Goal: Transaction & Acquisition: Book appointment/travel/reservation

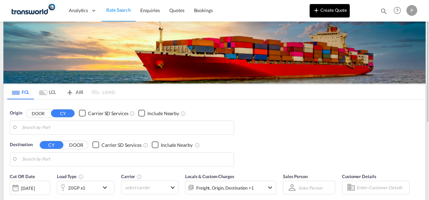
click at [339, 9] on button "Create Quote" at bounding box center [330, 10] width 40 height 13
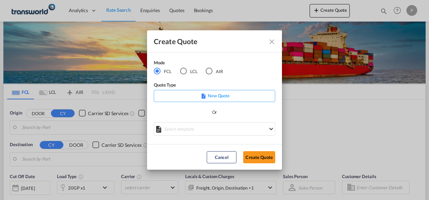
click at [209, 70] on div "AIR" at bounding box center [209, 71] width 7 height 7
click at [262, 160] on button "Create Quote" at bounding box center [259, 157] width 32 height 12
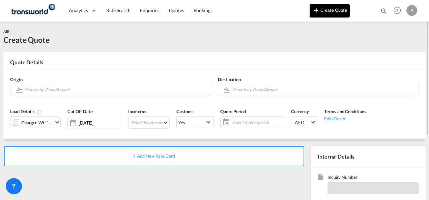
click at [339, 13] on button "Create Quote" at bounding box center [330, 10] width 40 height 13
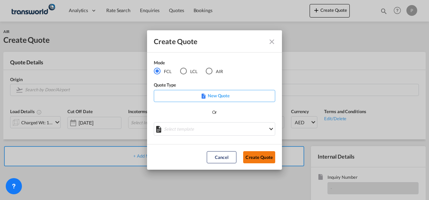
click at [259, 156] on button "Create Quote" at bounding box center [259, 157] width 32 height 12
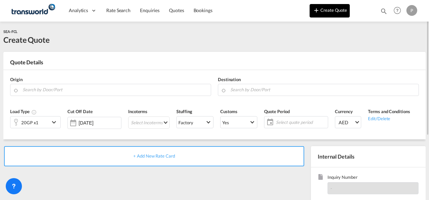
click at [327, 10] on button "Create Quote" at bounding box center [330, 10] width 40 height 13
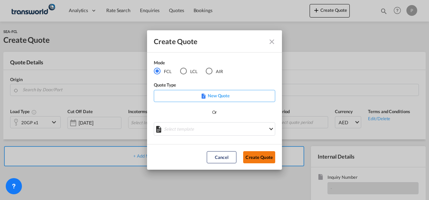
click at [262, 160] on button "Create Quote" at bounding box center [259, 157] width 32 height 12
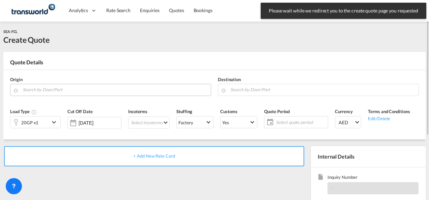
click at [83, 90] on input "Search by Door/Port" at bounding box center [115, 90] width 185 height 12
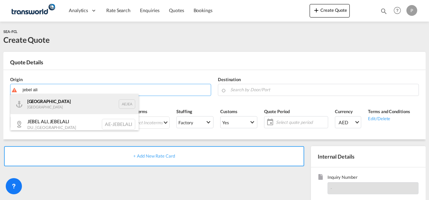
click at [79, 100] on div "[GEOGRAPHIC_DATA] AEJEA" at bounding box center [74, 104] width 128 height 20
type input "[GEOGRAPHIC_DATA], [GEOGRAPHIC_DATA]"
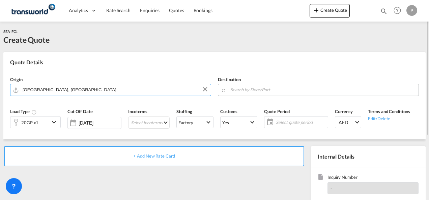
click at [260, 88] on input "Search by Door/Port" at bounding box center [322, 90] width 185 height 12
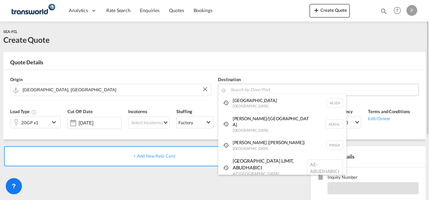
paste input "[GEOGRAPHIC_DATA]"
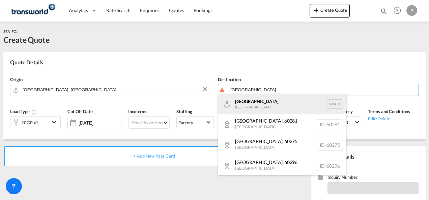
click at [254, 101] on div "[GEOGRAPHIC_DATA] [GEOGRAPHIC_DATA] IDSUB" at bounding box center [282, 104] width 128 height 20
type input "[GEOGRAPHIC_DATA], IDSUB"
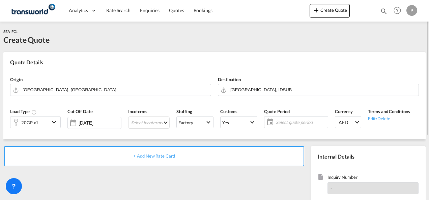
click at [53, 123] on md-icon "icon-chevron-down" at bounding box center [55, 122] width 10 height 8
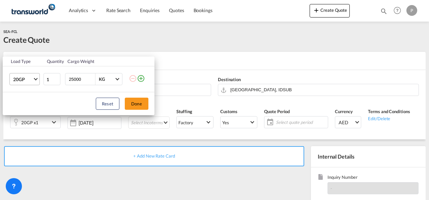
click at [36, 80] on span "Choose: \a20GP" at bounding box center [36, 79] width 4 height 4
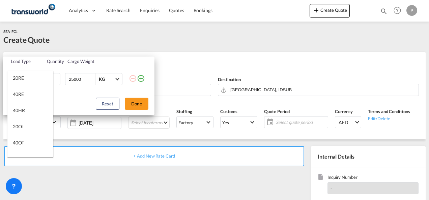
scroll to position [67, 0]
click at [23, 91] on div "40RE" at bounding box center [18, 92] width 11 height 7
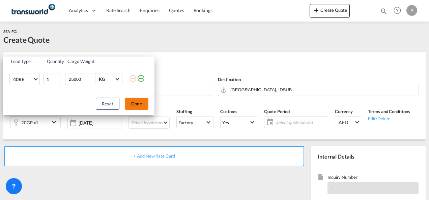
click at [140, 105] on button "Done" at bounding box center [137, 104] width 24 height 12
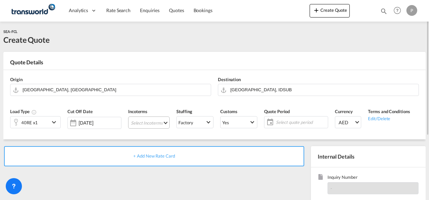
click at [149, 124] on md-select "Select Incoterms EXW - import Ex Works EXW - export Ex Works DPU - import Deliv…" at bounding box center [148, 123] width 41 height 12
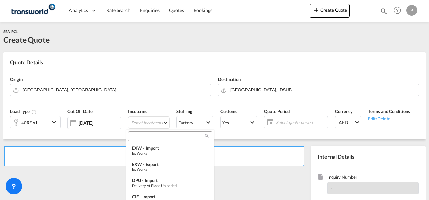
click at [144, 139] on input "search" at bounding box center [167, 137] width 75 height 6
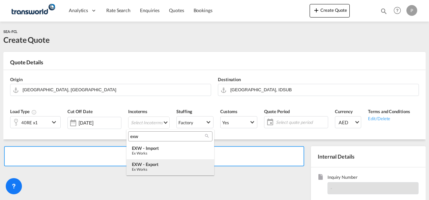
type input "exw"
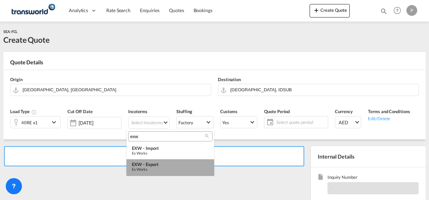
click at [150, 166] on div "EXW - export" at bounding box center [170, 164] width 77 height 5
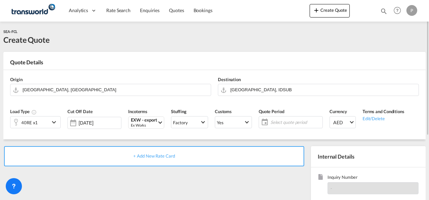
click at [278, 122] on span "Select quote period" at bounding box center [296, 122] width 50 height 6
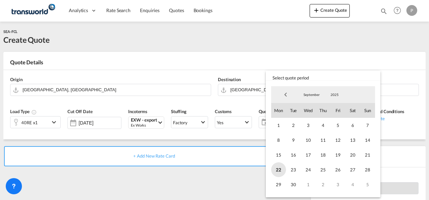
click at [277, 171] on span "22" at bounding box center [278, 170] width 15 height 15
click at [295, 187] on span "30" at bounding box center [293, 184] width 15 height 15
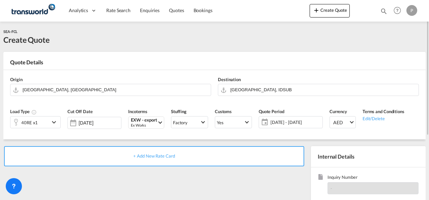
scroll to position [95, 0]
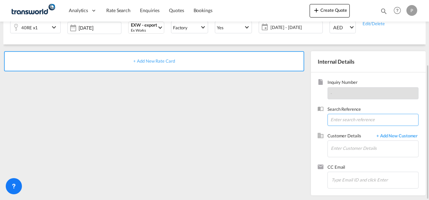
click at [338, 118] on input at bounding box center [373, 120] width 91 height 12
paste input "TWP9074"
type input "TWP9074"
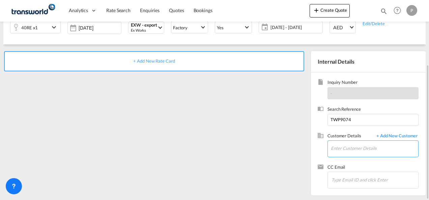
click at [352, 149] on input "Enter Customer Details" at bounding box center [374, 148] width 87 height 15
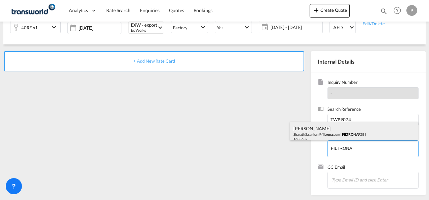
click at [329, 132] on div "[PERSON_NAME] SharathSasankan@ filtrona .com | FILTRONA FZE | 1688632" at bounding box center [354, 133] width 128 height 23
type input "FILTRONA FZE, [PERSON_NAME], [EMAIL_ADDRESS][DOMAIN_NAME]"
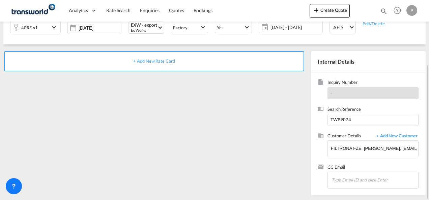
click at [159, 61] on span "+ Add New Rate Card" at bounding box center [153, 60] width 41 height 5
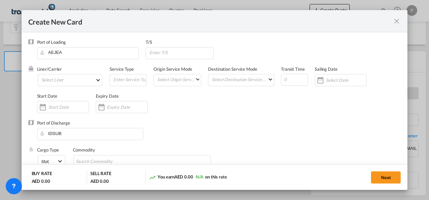
type input "Basic Ocean Freight"
select select "per equipment"
click at [63, 78] on md-select "Select Liner 2HM LOGISTICS D.O.O. / TDWC-CAPODISTRI 2HM LOGISTICS D.O.O. / TDWC…" at bounding box center [70, 80] width 65 height 12
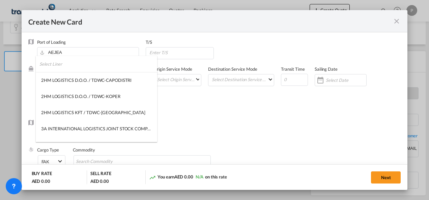
click at [74, 66] on input "search" at bounding box center [98, 64] width 118 height 16
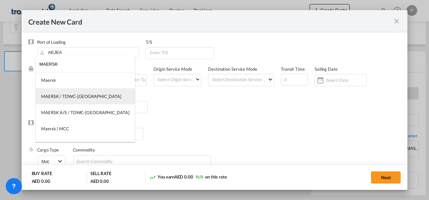
type input "MAERSK"
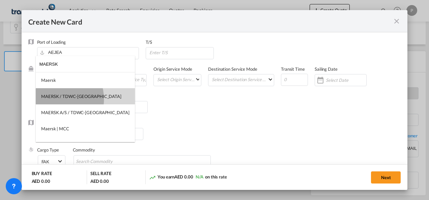
click at [56, 99] on div "MAERSK / TDWC-[GEOGRAPHIC_DATA]" at bounding box center [81, 96] width 80 height 6
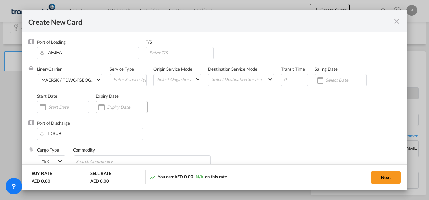
click at [122, 108] on input "Create New CardPort ..." at bounding box center [127, 107] width 40 height 5
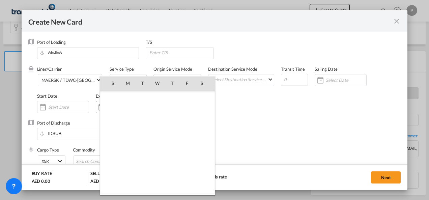
scroll to position [156268, 0]
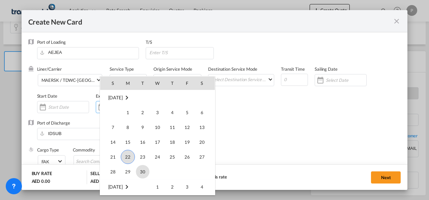
click at [143, 173] on span "30" at bounding box center [142, 171] width 13 height 13
type input "[DATE]"
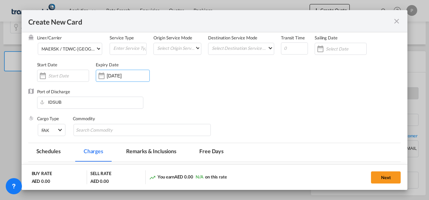
scroll to position [67, 0]
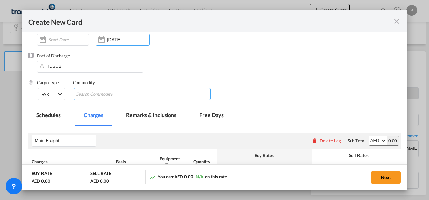
click at [97, 94] on input "Search Commodity" at bounding box center [107, 94] width 62 height 11
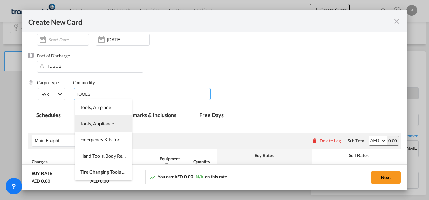
type input "TOOLS"
click at [102, 126] on span "Tools, Appliance" at bounding box center [97, 124] width 34 height 6
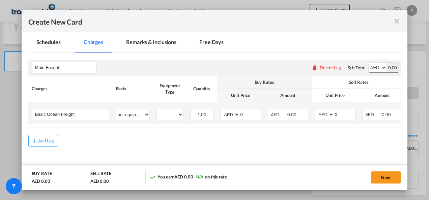
scroll to position [160, 0]
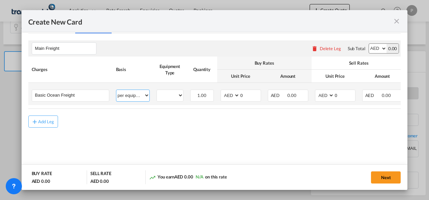
click at [146, 96] on select "per equipment per container per B/L per shipping bill per shipment % on freight…" at bounding box center [132, 95] width 33 height 11
select select "per shipment"
click at [116, 90] on select "per equipment per container per B/L per shipping bill per shipment % on freight…" at bounding box center [132, 95] width 33 height 11
click at [252, 93] on input "0" at bounding box center [250, 95] width 21 height 10
type input "0"
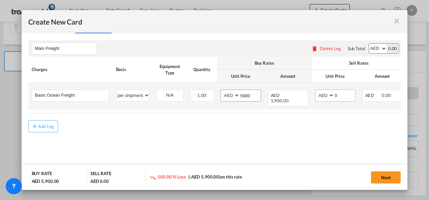
type input "5900"
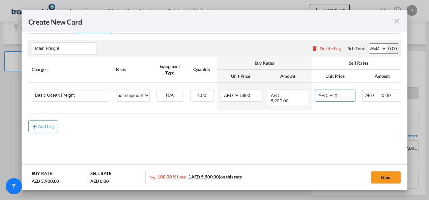
drag, startPoint x: 343, startPoint y: 95, endPoint x: 425, endPoint y: 95, distance: 82.7
click at [343, 95] on input "0" at bounding box center [344, 95] width 21 height 10
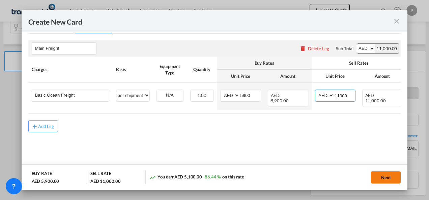
type input "11000"
click at [385, 180] on button "Next" at bounding box center [386, 178] width 30 height 12
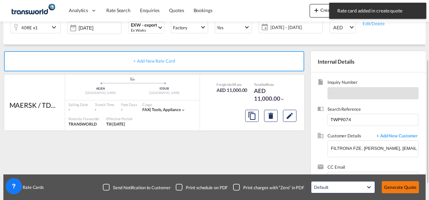
click at [397, 186] on button "Generate Quote" at bounding box center [400, 187] width 37 height 12
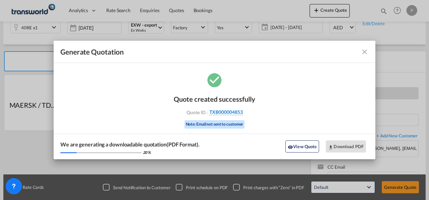
click at [233, 111] on span "TXB000004853" at bounding box center [225, 112] width 33 height 6
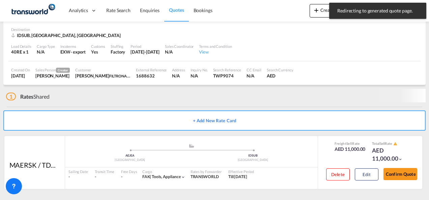
scroll to position [42, 0]
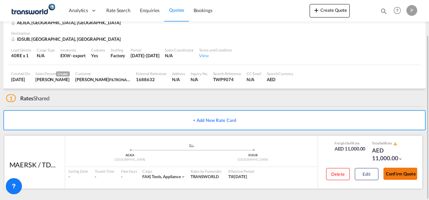
click at [399, 173] on button "Confirm Quote" at bounding box center [401, 174] width 34 height 12
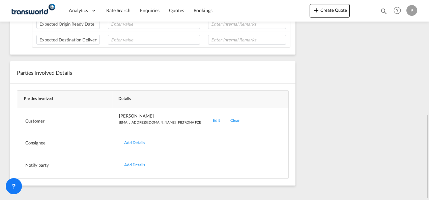
click at [208, 117] on div "Edit" at bounding box center [217, 121] width 18 height 16
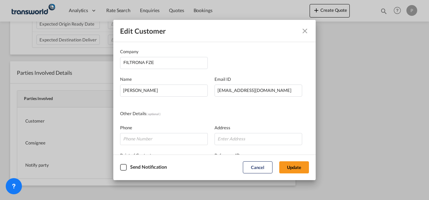
scroll to position [80, 0]
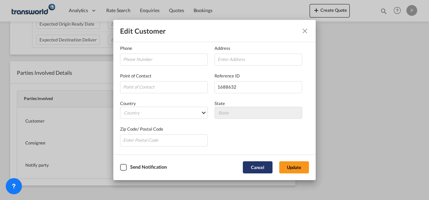
click at [258, 170] on button "Cancel" at bounding box center [258, 168] width 30 height 12
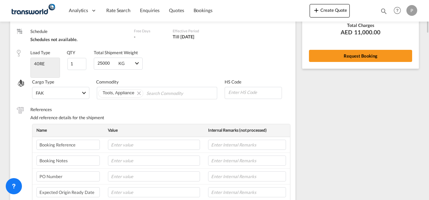
scroll to position [0, 0]
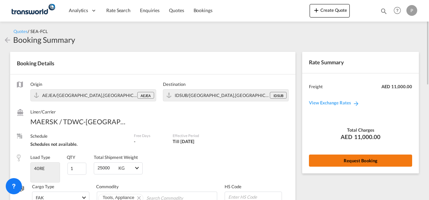
click at [358, 159] on button "Request Booking" at bounding box center [360, 161] width 103 height 12
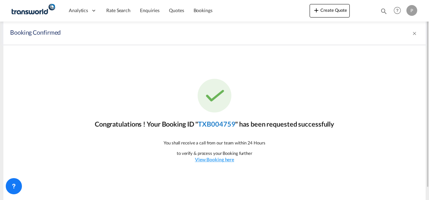
click at [218, 122] on link "TXB004759" at bounding box center [216, 124] width 37 height 8
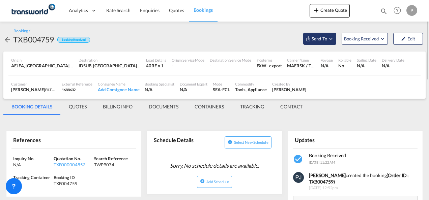
click at [333, 38] on md-icon "Open demo menu" at bounding box center [331, 39] width 6 height 6
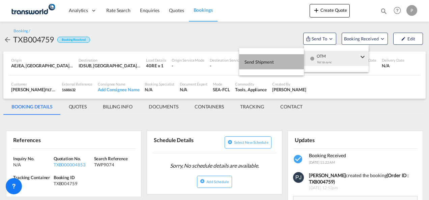
click at [258, 64] on span "Send Shipment" at bounding box center [259, 62] width 29 height 11
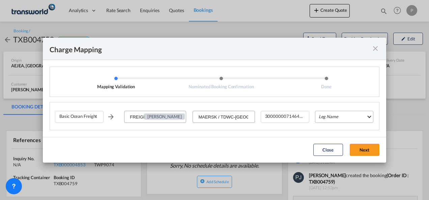
click at [336, 118] on md-select "Leg Name HANDLING ORIGIN VESSEL HANDLING DESTINATION OTHERS TL PICK UP CUSTOMS …" at bounding box center [344, 117] width 58 height 12
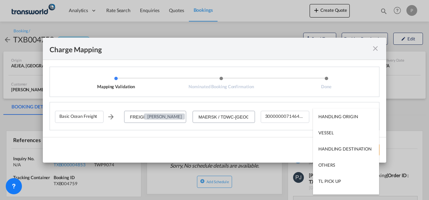
type md-option "HANDLING ORIGIN"
type md-option "VESSEL"
click at [335, 132] on md-option "VESSEL" at bounding box center [346, 133] width 66 height 16
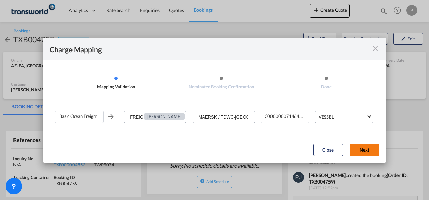
click at [364, 152] on button "Next" at bounding box center [365, 150] width 30 height 12
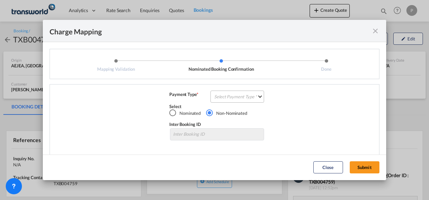
click at [234, 96] on md-select "Select Payment Type COLLECT PREPAID" at bounding box center [238, 97] width 54 height 12
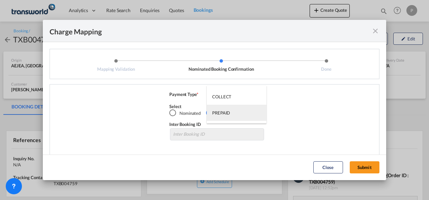
click at [230, 112] on div "PREPAID" at bounding box center [221, 113] width 18 height 6
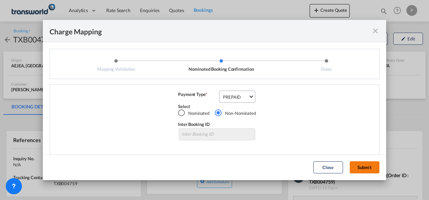
click at [360, 166] on button "Submit" at bounding box center [365, 168] width 30 height 12
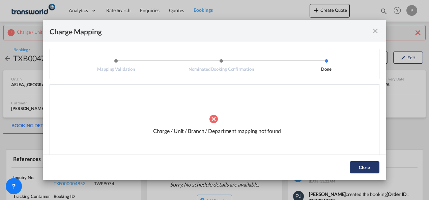
click at [364, 169] on button "Close" at bounding box center [365, 168] width 30 height 12
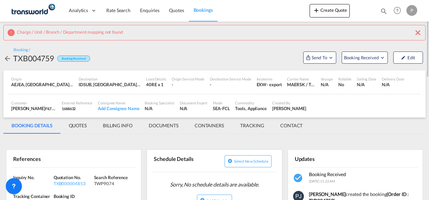
click at [419, 31] on md-icon "icon-close" at bounding box center [418, 33] width 8 height 8
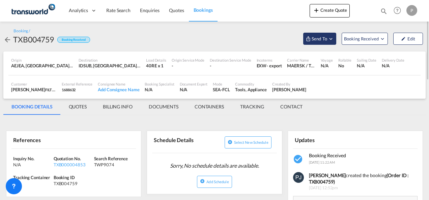
click at [332, 40] on md-icon "Open demo menu" at bounding box center [331, 39] width 6 height 6
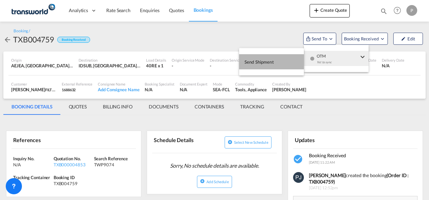
click at [265, 63] on span "Send Shipment" at bounding box center [259, 62] width 29 height 11
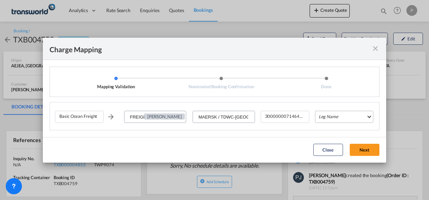
click at [343, 117] on md-select "Leg Name HANDLING ORIGIN VESSEL HANDLING DESTINATION OTHERS TL PICK UP CUSTOMS …" at bounding box center [344, 117] width 58 height 12
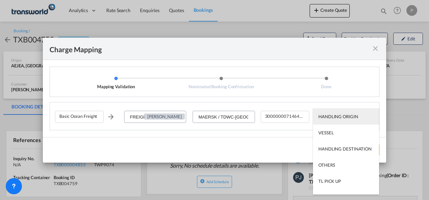
type md-option "HANDLING ORIGIN"
type md-option "VESSEL"
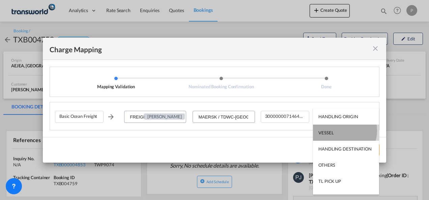
click at [336, 131] on md-option "VESSEL" at bounding box center [346, 133] width 66 height 16
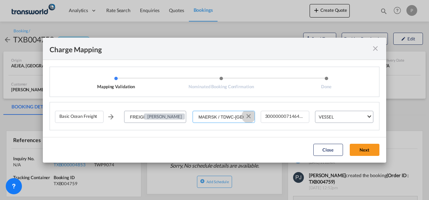
click at [250, 115] on button "Clear Input" at bounding box center [249, 116] width 10 height 10
click at [229, 120] on input "Select Service Provider" at bounding box center [223, 117] width 61 height 12
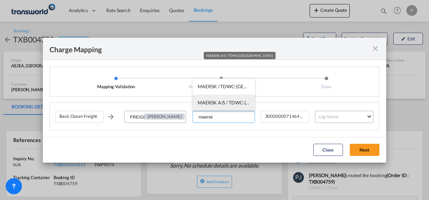
click at [230, 104] on span "MAERSK A/S / TDWC-[GEOGRAPHIC_DATA]" at bounding box center [245, 103] width 94 height 6
type input "MAERSK A/S / TDWC-[GEOGRAPHIC_DATA]"
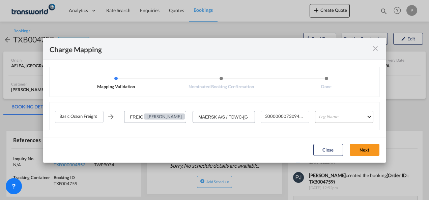
click at [349, 117] on md-select "Leg Name" at bounding box center [344, 117] width 58 height 12
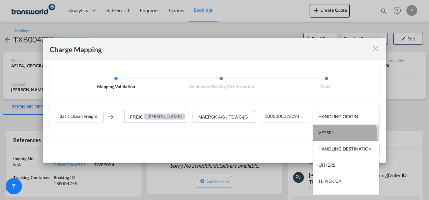
click at [340, 135] on md-option "VESSEL" at bounding box center [346, 133] width 66 height 16
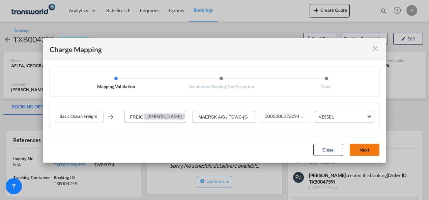
click at [366, 153] on button "Next" at bounding box center [365, 150] width 30 height 12
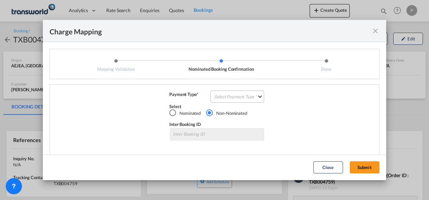
click at [237, 96] on md-select "Select Payment Type COLLECT PREPAID" at bounding box center [238, 97] width 54 height 12
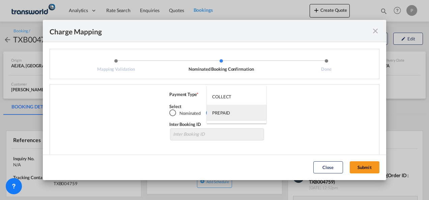
click at [229, 113] on div "PREPAID" at bounding box center [221, 113] width 18 height 6
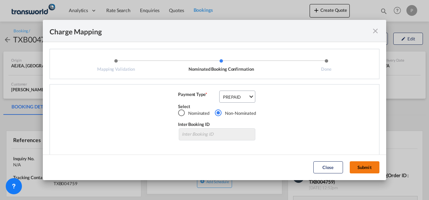
click at [370, 170] on button "Submit" at bounding box center [365, 168] width 30 height 12
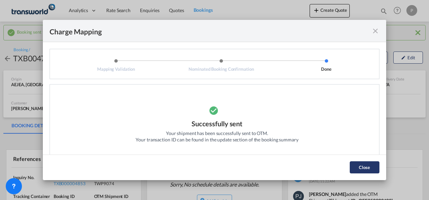
click at [373, 170] on button "Close" at bounding box center [365, 168] width 30 height 12
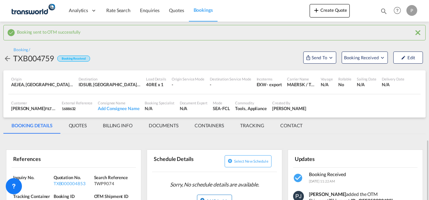
scroll to position [101, 0]
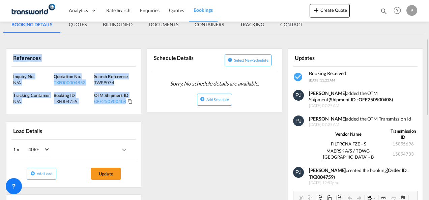
drag, startPoint x: 13, startPoint y: 59, endPoint x: 136, endPoint y: 103, distance: 129.8
click at [136, 103] on div "References Inquiry No. N/A Quotation No. TXB000004853 Search Reference TWP9074 …" at bounding box center [73, 82] width 135 height 66
copy div "References Inquiry No. N/A Quotation No. TXB000004853 Search Reference TWP9074 …"
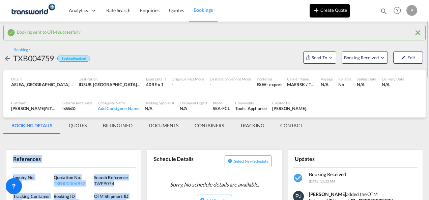
click at [324, 10] on button "Create Quote" at bounding box center [330, 10] width 40 height 13
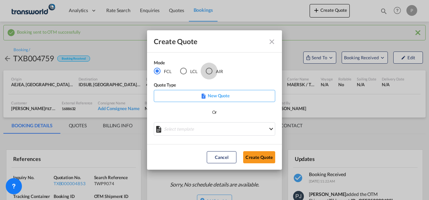
click at [210, 71] on div "AIR" at bounding box center [209, 71] width 7 height 7
click at [261, 155] on button "Create Quote" at bounding box center [259, 157] width 32 height 12
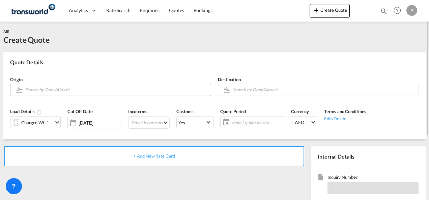
click at [55, 91] on input "Search by Door/Airport" at bounding box center [116, 90] width 183 height 12
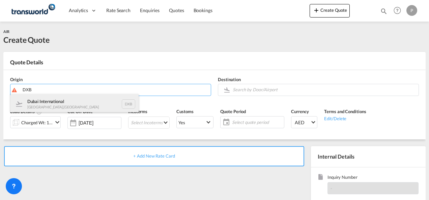
click at [50, 101] on div "Dubai International [GEOGRAPHIC_DATA] , [GEOGRAPHIC_DATA] DXB" at bounding box center [74, 104] width 128 height 20
type input "Dubai International, [GEOGRAPHIC_DATA], DXB"
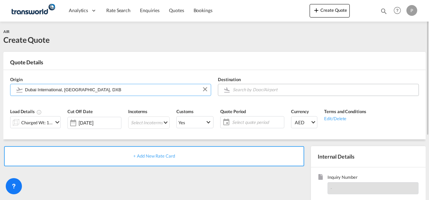
click at [257, 90] on input "Search by Door/Airport" at bounding box center [324, 90] width 183 height 12
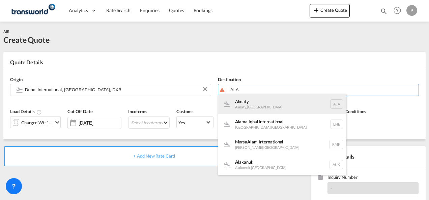
click at [276, 104] on div "Almaty Almaty , [GEOGRAPHIC_DATA] ALA" at bounding box center [282, 104] width 128 height 20
type input "Almaty, Almaty, ALA"
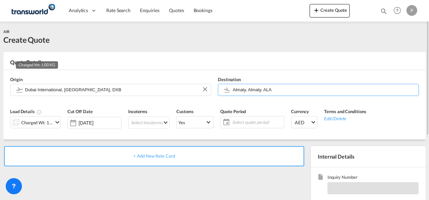
click at [42, 124] on div "Charged Wt: 1.00 KG" at bounding box center [37, 122] width 32 height 9
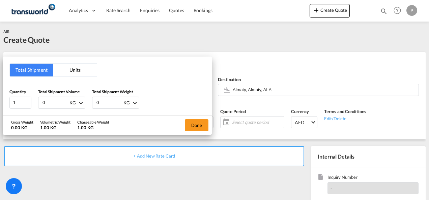
click at [266, 61] on div "Total Shipment Units Quantity 1 Total Shipment Volume 0 KG CBM CFT KG LB Total …" at bounding box center [214, 100] width 429 height 200
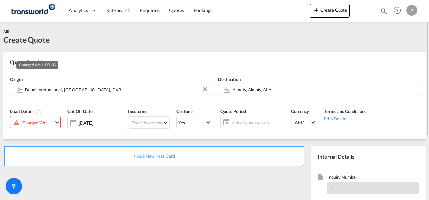
click at [45, 122] on div "Charged Wt: 1.00 KG" at bounding box center [37, 122] width 31 height 9
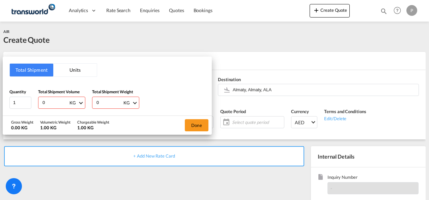
drag, startPoint x: 58, startPoint y: 101, endPoint x: 2, endPoint y: 103, distance: 56.4
click at [2, 103] on div "Total Shipment Units Quantity 1 Total Shipment Volume 0 KG CBM CFT KG LB Total …" at bounding box center [214, 100] width 429 height 200
type input "150"
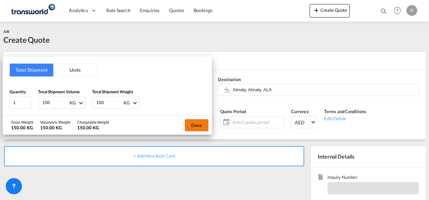
type input "150"
click at [196, 123] on button "Done" at bounding box center [197, 125] width 24 height 12
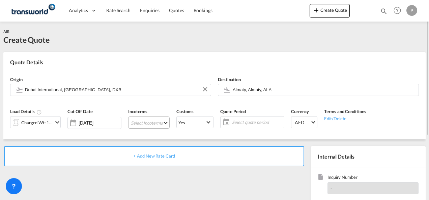
click at [138, 123] on md-select "Select Incoterms EXW - import Ex Works EXW - export Ex Works DPU - import Deliv…" at bounding box center [148, 123] width 41 height 12
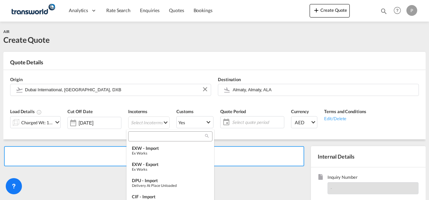
click at [145, 138] on input "search" at bounding box center [167, 137] width 75 height 6
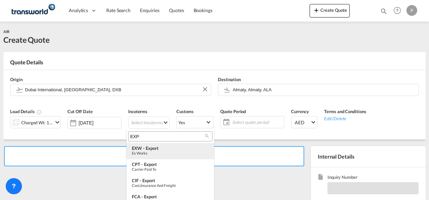
type input "EXP"
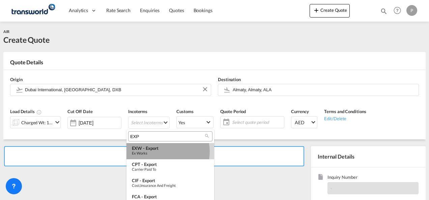
click at [160, 152] on div "Ex Works" at bounding box center [170, 153] width 77 height 4
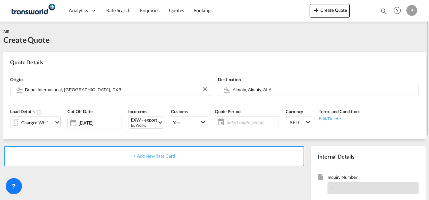
click at [231, 121] on span "Select quote period" at bounding box center [252, 122] width 50 height 6
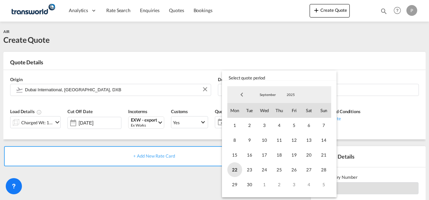
click at [234, 170] on span "22" at bounding box center [234, 170] width 15 height 15
click at [249, 185] on span "30" at bounding box center [249, 184] width 15 height 15
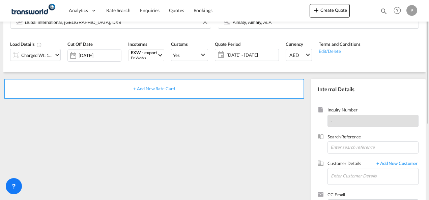
scroll to position [95, 0]
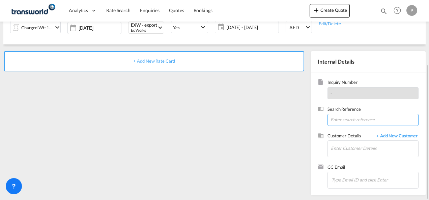
click at [361, 123] on input at bounding box center [373, 120] width 91 height 12
click at [340, 120] on input at bounding box center [373, 120] width 91 height 12
paste input "14170071735"
type input "14170071735"
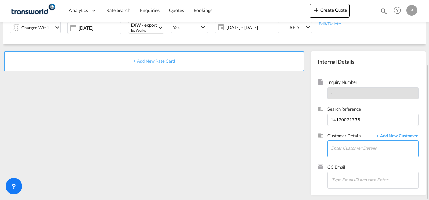
click at [350, 148] on input "Enter Customer Details" at bounding box center [374, 148] width 87 height 15
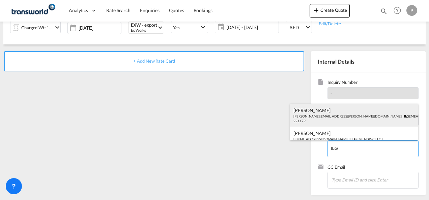
click at [333, 117] on div "[PERSON_NAME] [PERSON_NAME][EMAIL_ADDRESS][PERSON_NAME][DOMAIN_NAME] | ILG EMEA…" at bounding box center [354, 115] width 128 height 23
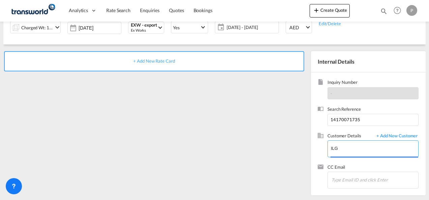
type input "ILG EMEA DWC LLC, [PERSON_NAME], [PERSON_NAME][EMAIL_ADDRESS][PERSON_NAME][DOMA…"
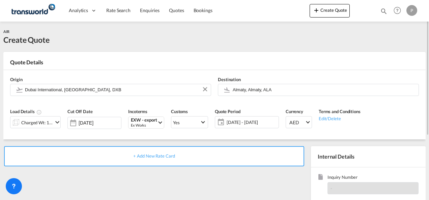
click at [157, 156] on span "+ Add New Rate Card" at bounding box center [153, 155] width 41 height 5
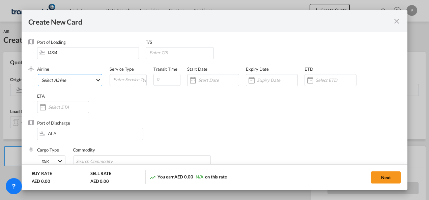
click at [62, 78] on md-select "Select Airline AIR EXPRESS S.A. (1166- / -) CMA CGM Air Cargo (1140-2C / -) DDW…" at bounding box center [70, 80] width 65 height 12
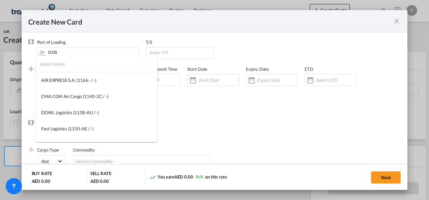
click at [74, 67] on input "search" at bounding box center [98, 64] width 118 height 16
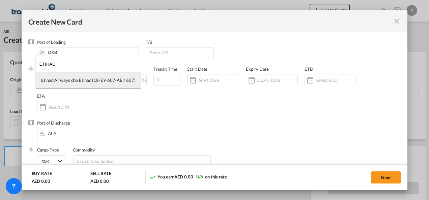
type input "ETIHAD"
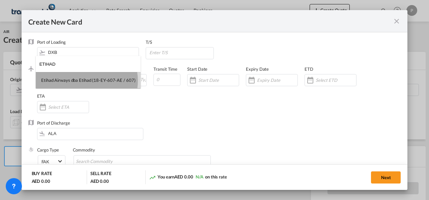
click at [84, 81] on div "Etihad Airways dba Etihad (18-EY-607-AE / 607)" at bounding box center [88, 80] width 94 height 6
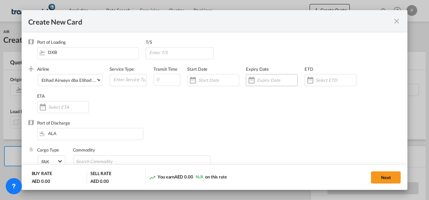
click at [269, 81] on input "Create New Card ..." at bounding box center [277, 80] width 40 height 5
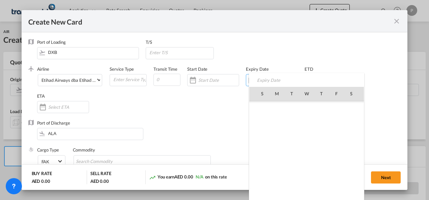
scroll to position [156268, 0]
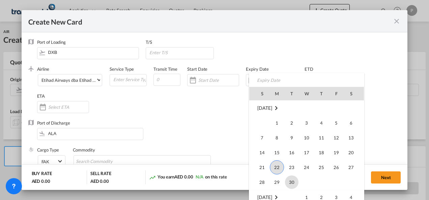
click at [293, 181] on span "30" at bounding box center [291, 182] width 13 height 13
type input "[DATE]"
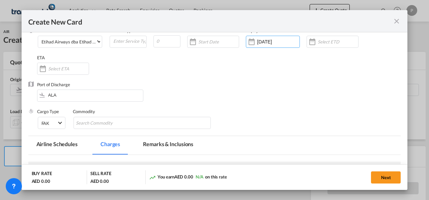
scroll to position [67, 0]
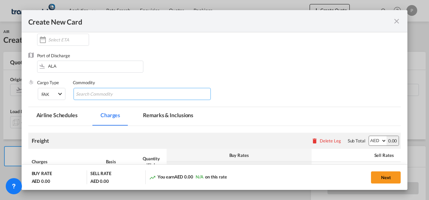
click at [105, 97] on input "Chips input." at bounding box center [107, 94] width 62 height 11
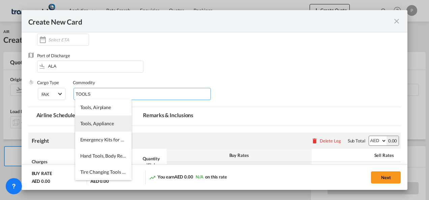
type input "TOOLS"
click at [98, 125] on span "Tools, Appliance" at bounding box center [97, 124] width 34 height 6
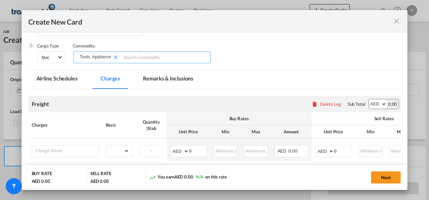
scroll to position [135, 0]
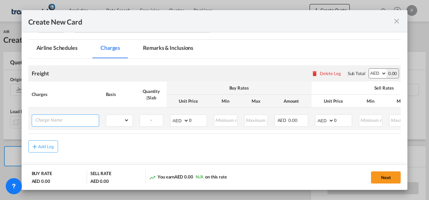
click at [63, 119] on input "Charge Name" at bounding box center [67, 120] width 64 height 10
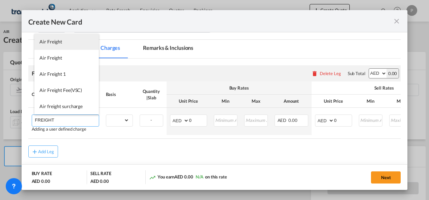
click at [56, 44] on span "Air Freight" at bounding box center [50, 42] width 23 height 6
type input "Air Freight"
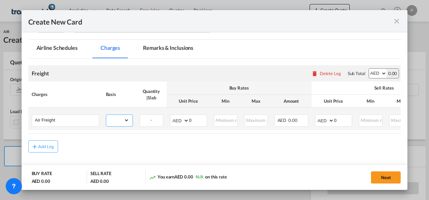
click at [127, 120] on select "gross_weight volumetric_weight per_shipment per_bl per_km % on air freight per_…" at bounding box center [117, 120] width 23 height 11
select select "per_shipment"
click at [106, 115] on select "gross_weight volumetric_weight per_shipment per_bl per_km % on air freight per_…" at bounding box center [117, 120] width 23 height 11
click at [195, 119] on input "0" at bounding box center [198, 120] width 18 height 10
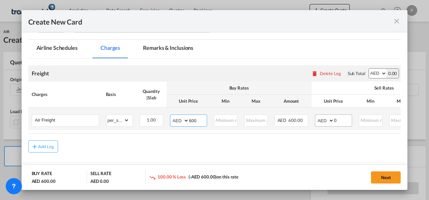
type input "600"
drag, startPoint x: 338, startPoint y: 119, endPoint x: 345, endPoint y: 121, distance: 8.0
click at [340, 119] on input "0" at bounding box center [343, 120] width 18 height 10
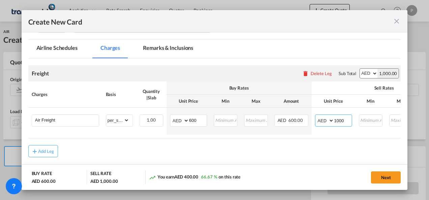
type input "1000"
click at [384, 175] on button "Next" at bounding box center [386, 178] width 30 height 12
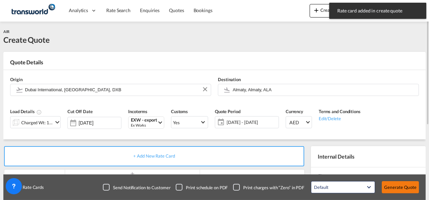
click at [394, 186] on button "Generate Quote" at bounding box center [400, 187] width 37 height 12
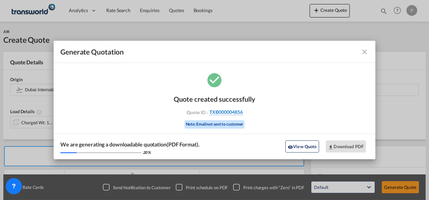
click at [227, 111] on span "TXB000004856" at bounding box center [225, 112] width 33 height 6
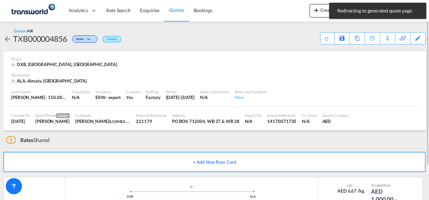
scroll to position [41, 0]
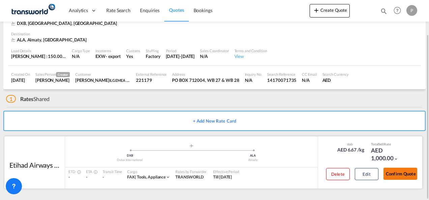
click at [402, 171] on button "Confirm Quote" at bounding box center [401, 174] width 34 height 12
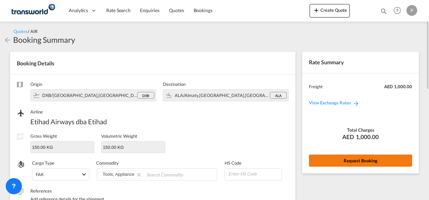
click at [368, 159] on button "Request Booking" at bounding box center [360, 161] width 103 height 12
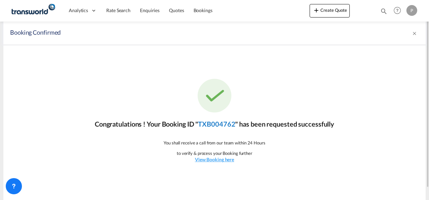
click at [219, 125] on link "TXB004762" at bounding box center [216, 124] width 37 height 8
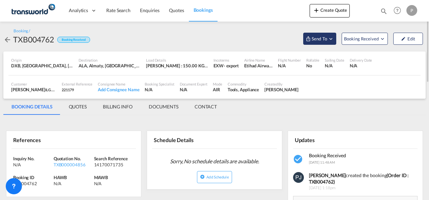
click at [333, 40] on md-icon "Open demo menu" at bounding box center [331, 39] width 6 height 6
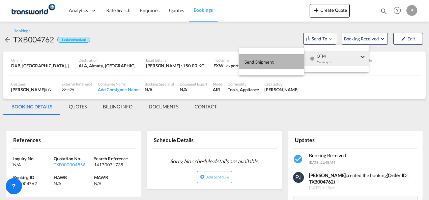
click at [261, 62] on span "Send Shipment" at bounding box center [259, 62] width 29 height 11
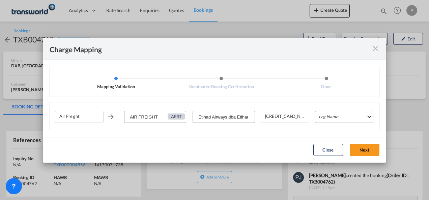
click at [330, 118] on md-select "Leg Name HANDLING ORIGIN HANDLING DESTINATION OTHERS TL PICK UP CUSTOMS ORIGIN …" at bounding box center [344, 117] width 58 height 12
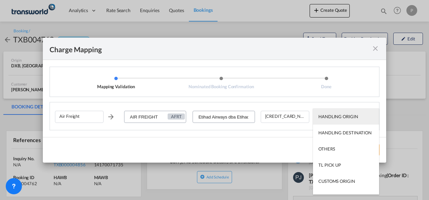
type md-option "HANDLING ORIGIN"
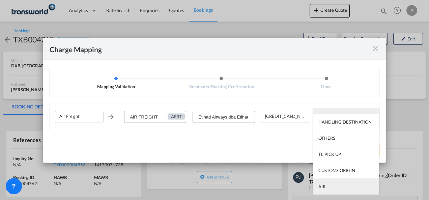
type md-option "AIR"
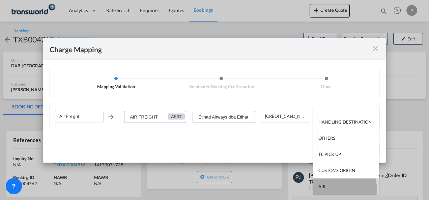
click at [331, 189] on md-option "AIR" at bounding box center [346, 187] width 66 height 16
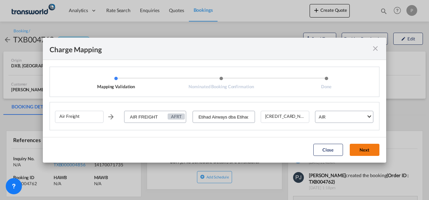
click at [365, 150] on button "Next" at bounding box center [365, 150] width 30 height 12
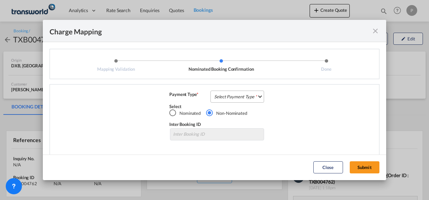
click at [225, 99] on md-select "Select Payment Type COLLECT PREPAID" at bounding box center [238, 97] width 54 height 12
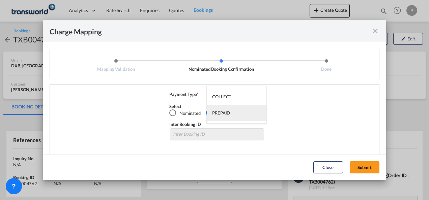
click at [225, 114] on div "PREPAID" at bounding box center [221, 113] width 18 height 6
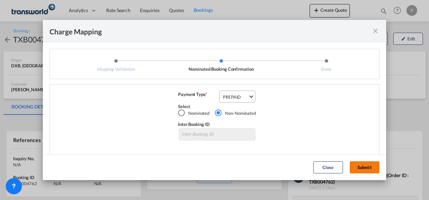
click at [370, 168] on button "Submit" at bounding box center [365, 168] width 30 height 12
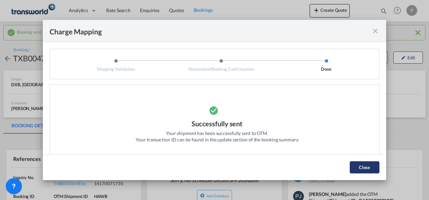
click at [358, 167] on button "Close" at bounding box center [365, 168] width 30 height 12
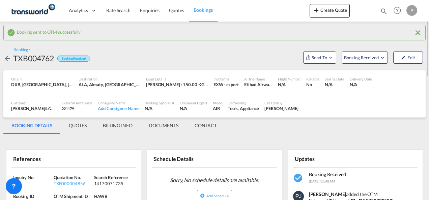
scroll to position [67, 0]
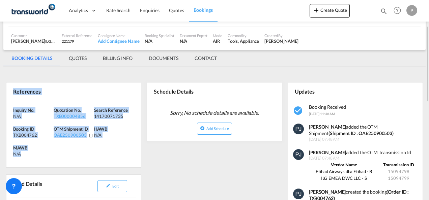
drag, startPoint x: 14, startPoint y: 92, endPoint x: 46, endPoint y: 153, distance: 68.5
click at [46, 153] on div "References Inquiry No. N/A Quotation No. TXB000004856 Search Reference 14170071…" at bounding box center [73, 125] width 135 height 86
copy div "References Inquiry No. N/A Quotation No. TXB000004856 Search Reference 14170071…"
